Goal: Check status: Check status

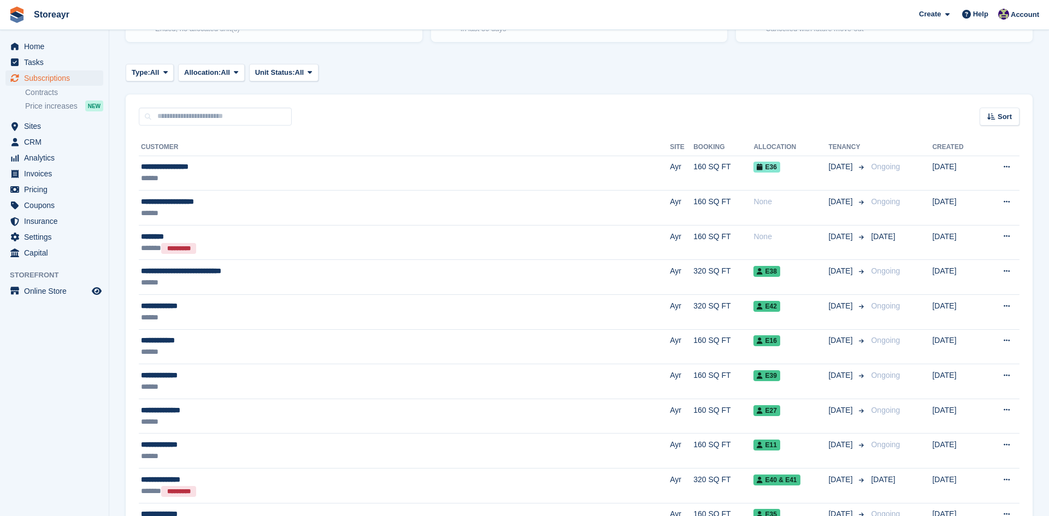
scroll to position [218, 0]
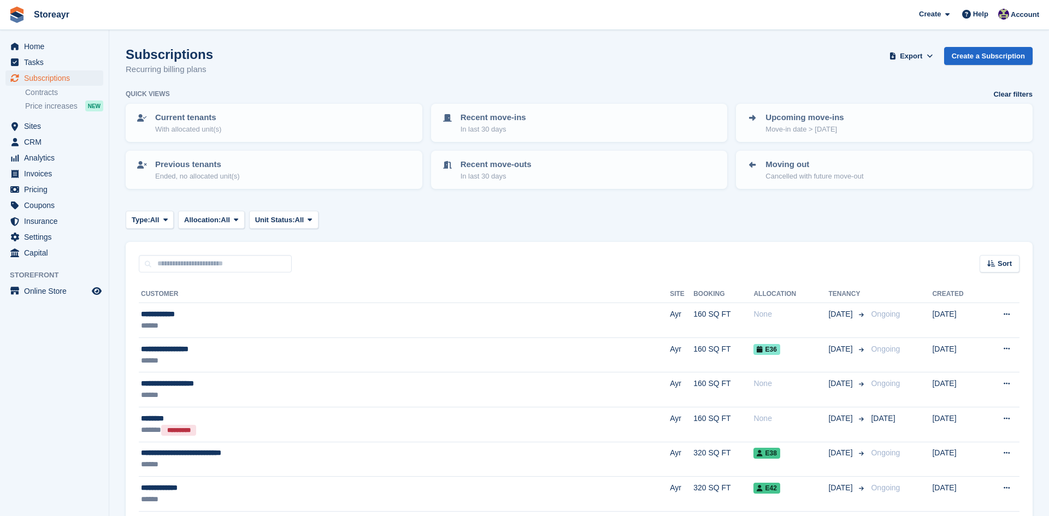
scroll to position [145, 0]
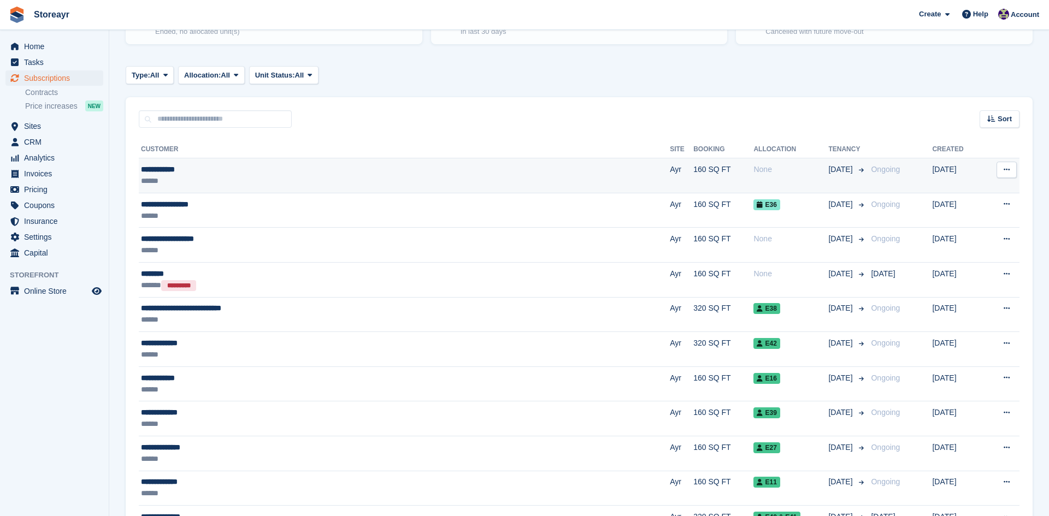
click at [247, 171] on div "**********" at bounding box center [305, 169] width 328 height 11
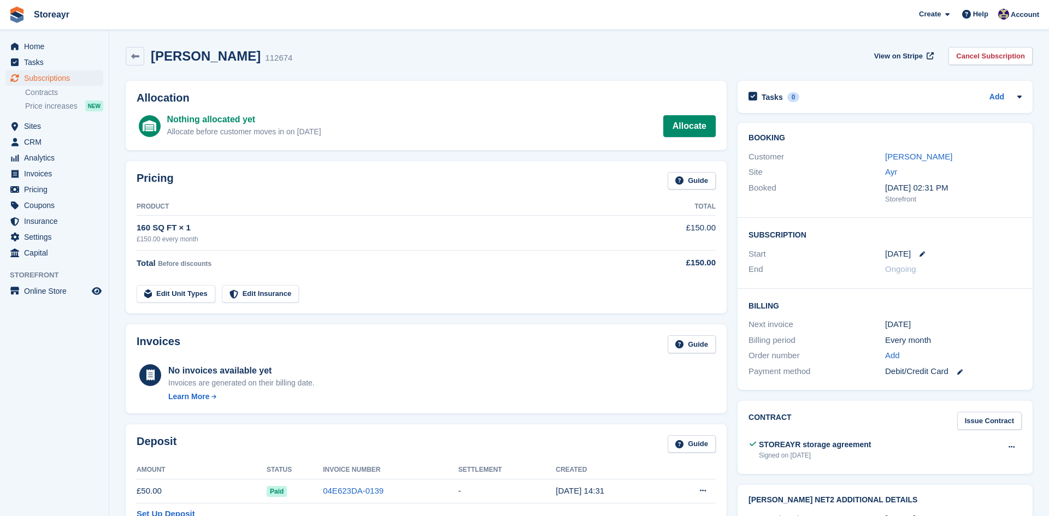
click at [375, 65] on div "[PERSON_NAME] 112674 View on Stripe Cancel Subscription" at bounding box center [579, 56] width 907 height 19
click at [134, 60] on icon at bounding box center [135, 56] width 8 height 8
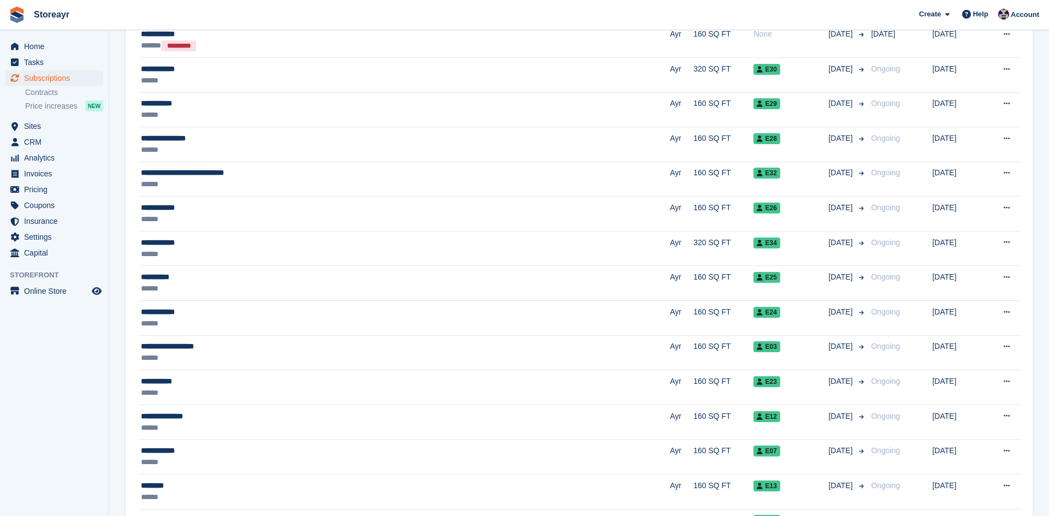
scroll to position [699, 0]
